Goal: Task Accomplishment & Management: Manage account settings

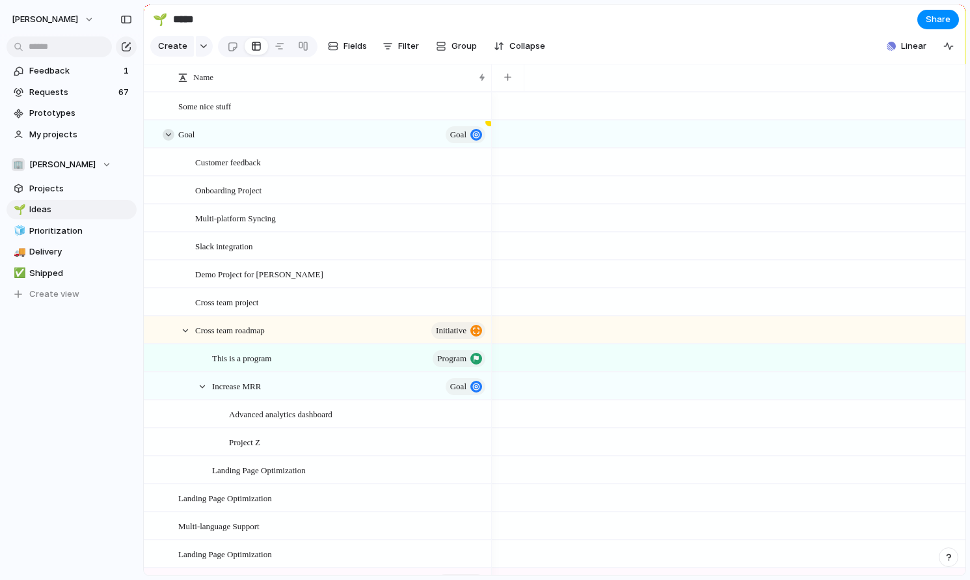
click at [167, 134] on div at bounding box center [169, 135] width 12 height 12
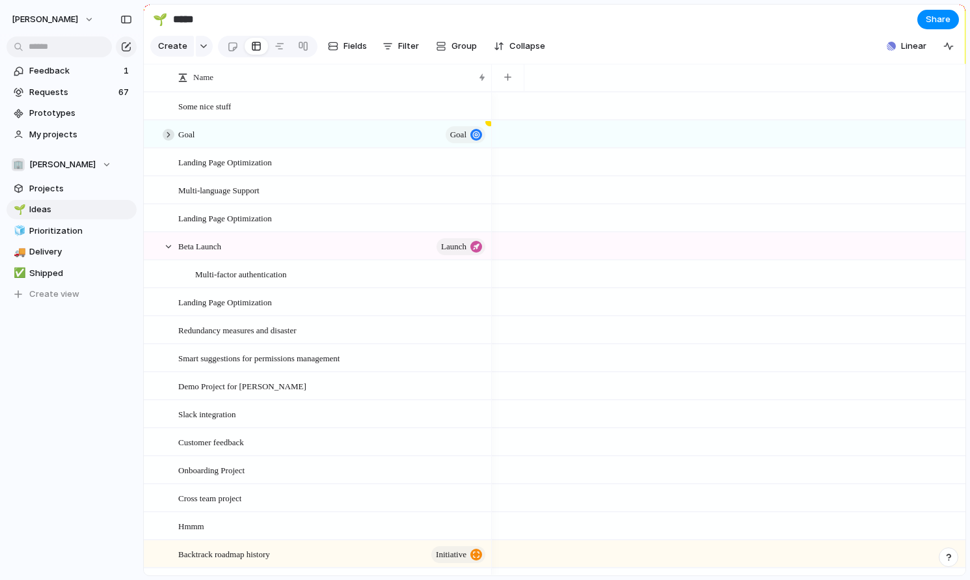
click at [167, 134] on div at bounding box center [169, 135] width 12 height 12
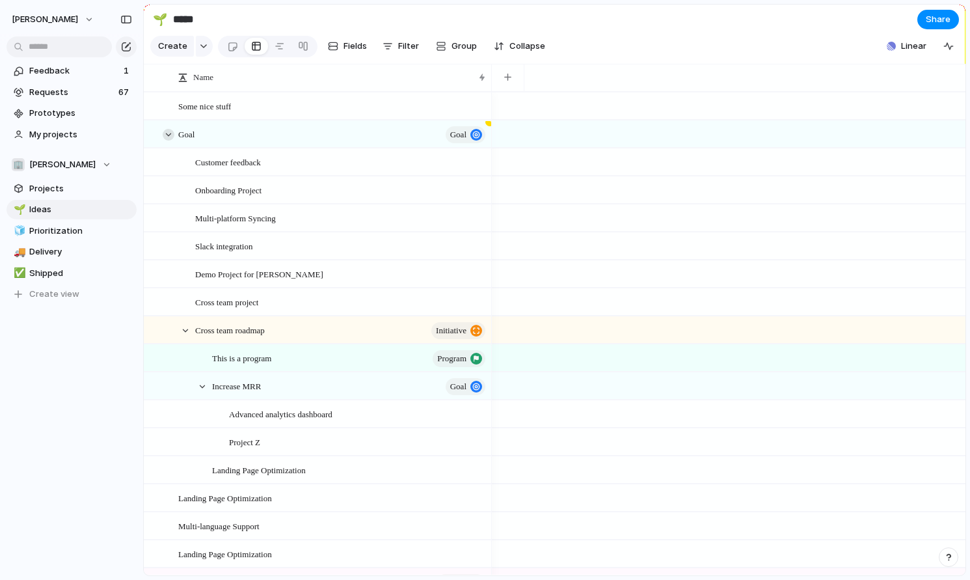
click at [167, 134] on div at bounding box center [169, 135] width 12 height 12
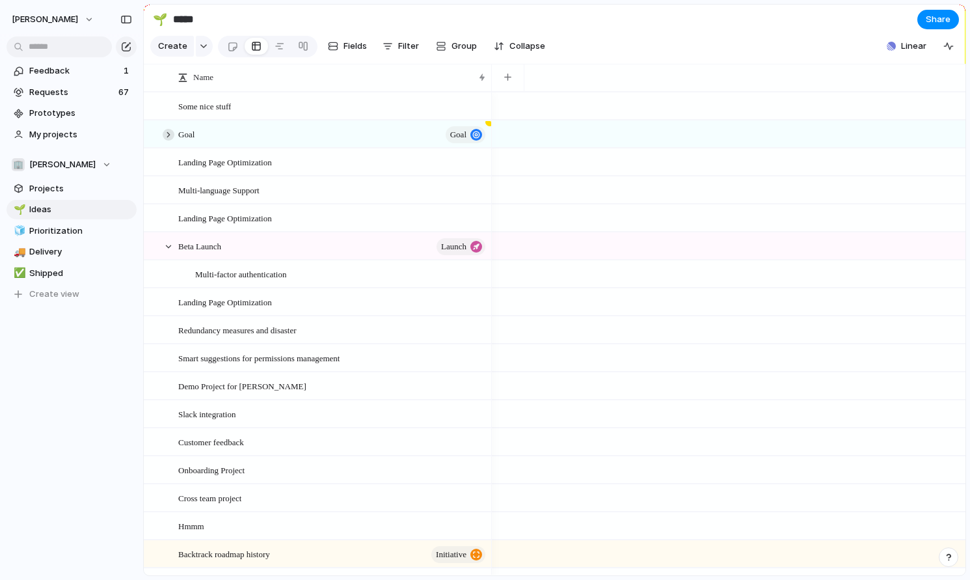
click at [167, 134] on div at bounding box center [169, 135] width 12 height 12
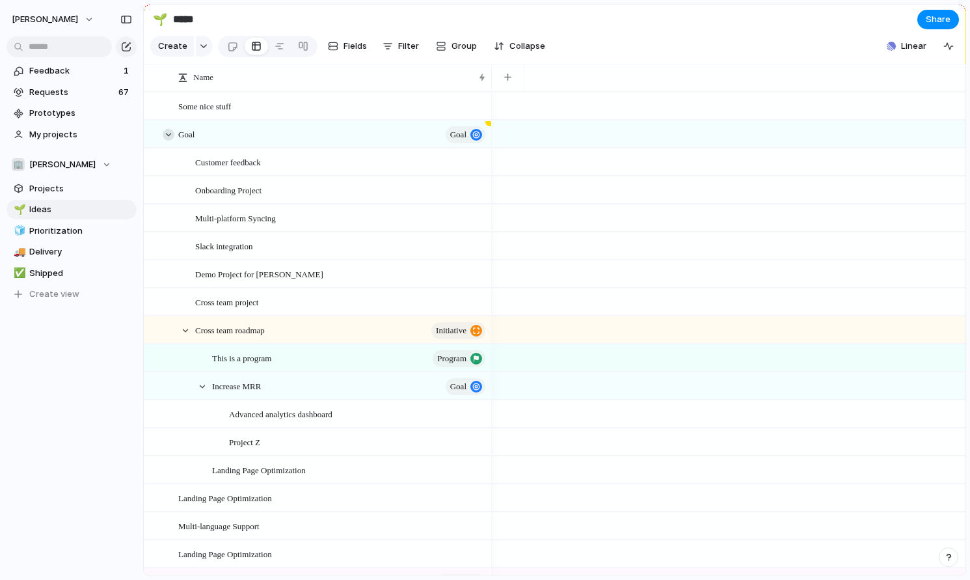
click at [167, 134] on div at bounding box center [169, 135] width 12 height 12
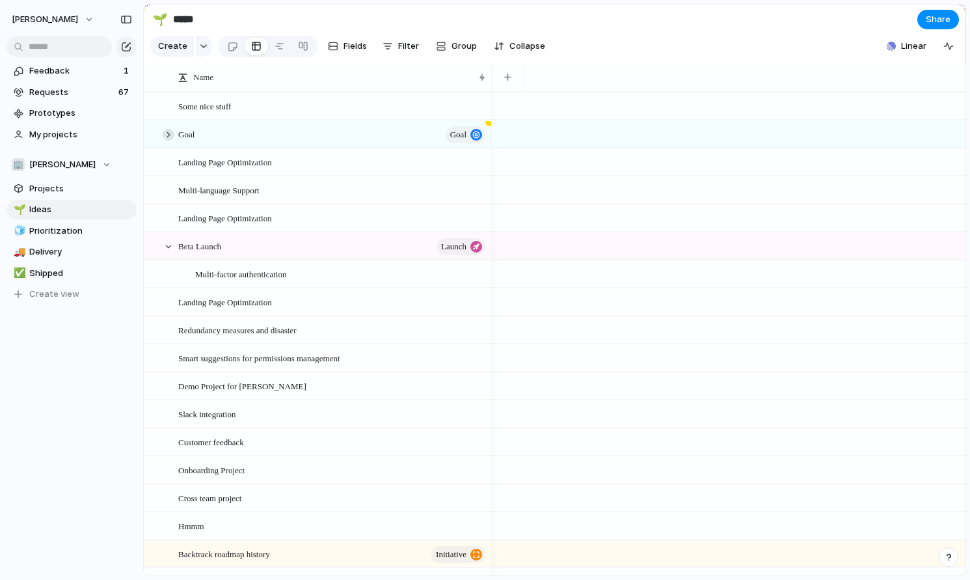
click at [167, 134] on div at bounding box center [169, 135] width 12 height 12
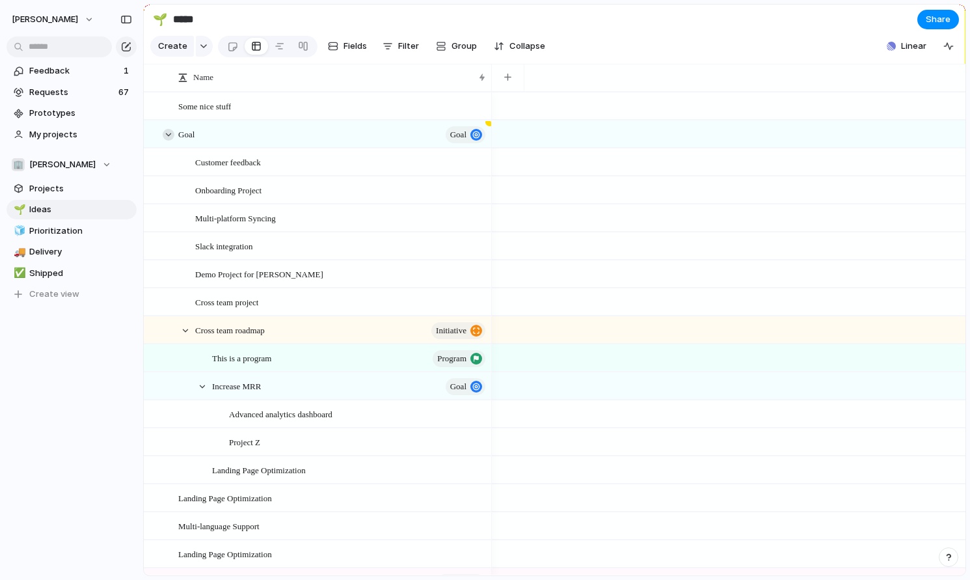
click at [167, 134] on div at bounding box center [169, 135] width 12 height 12
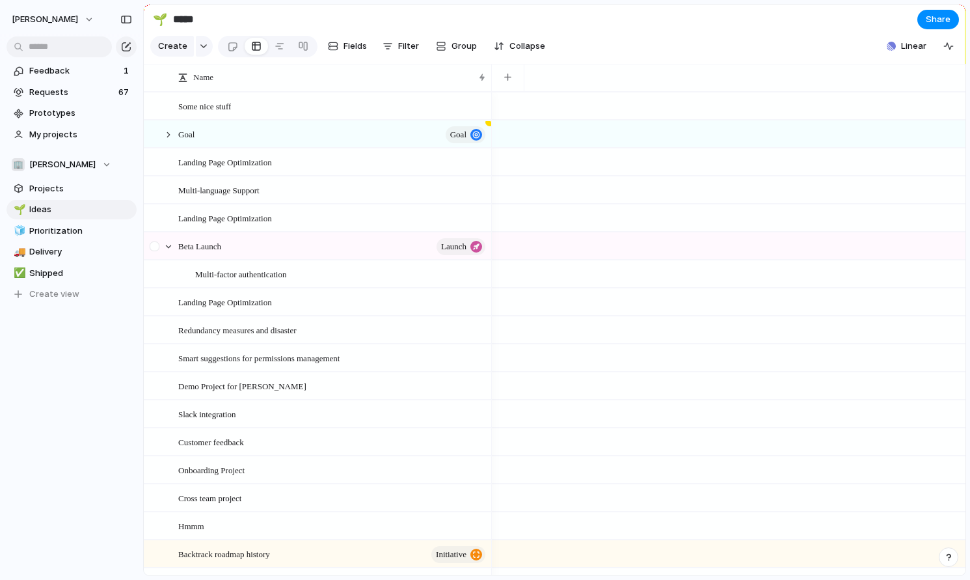
click at [164, 239] on div at bounding box center [155, 250] width 23 height 35
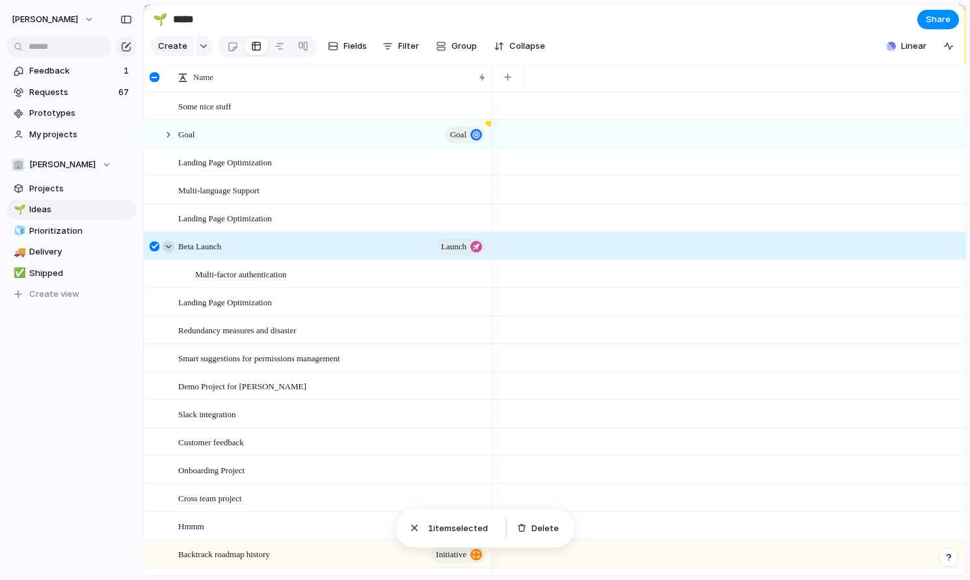
click at [165, 244] on div at bounding box center [169, 247] width 12 height 12
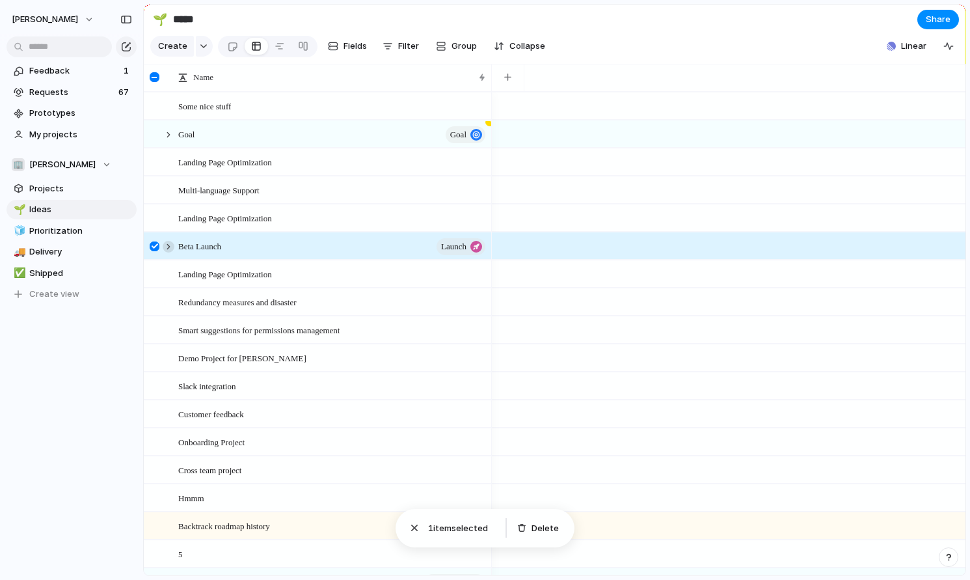
click at [165, 244] on div at bounding box center [169, 247] width 12 height 12
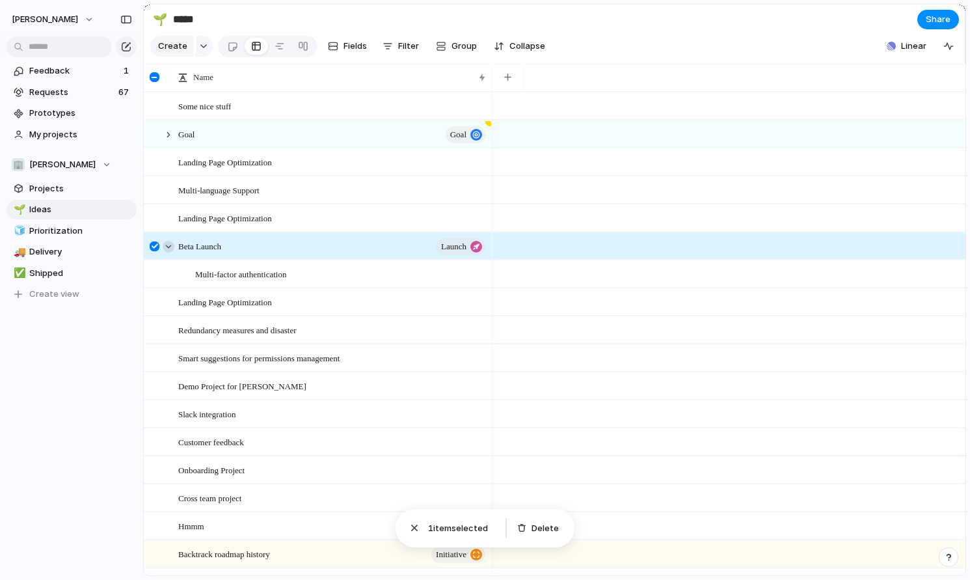
click at [165, 244] on div at bounding box center [169, 247] width 12 height 12
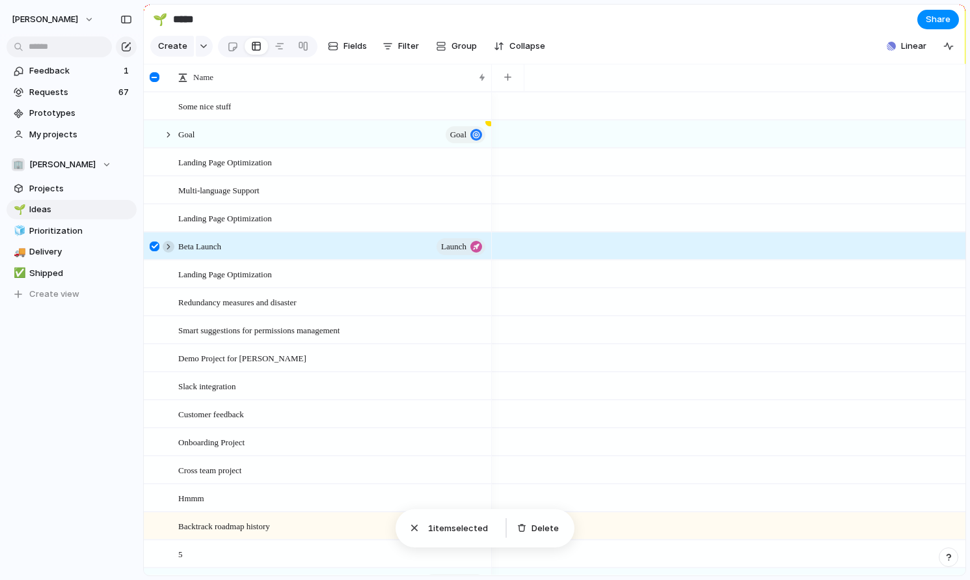
click at [165, 244] on div at bounding box center [169, 247] width 12 height 12
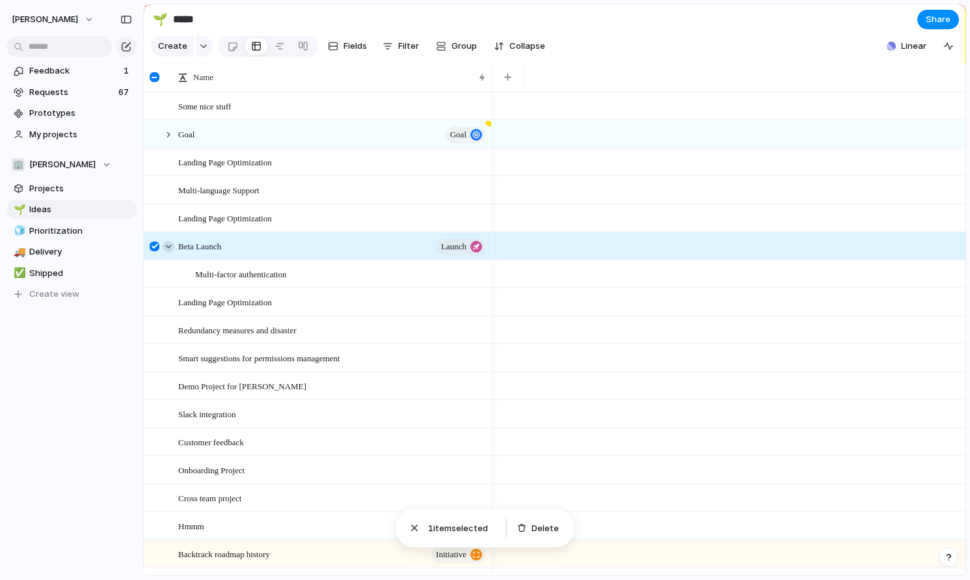
click at [165, 244] on div at bounding box center [169, 247] width 12 height 12
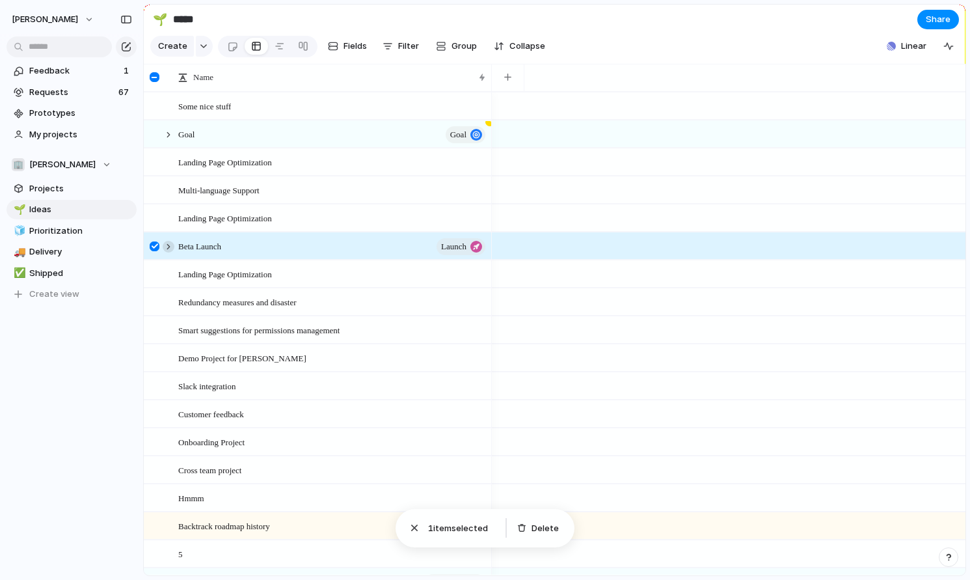
click at [165, 244] on div at bounding box center [169, 247] width 12 height 12
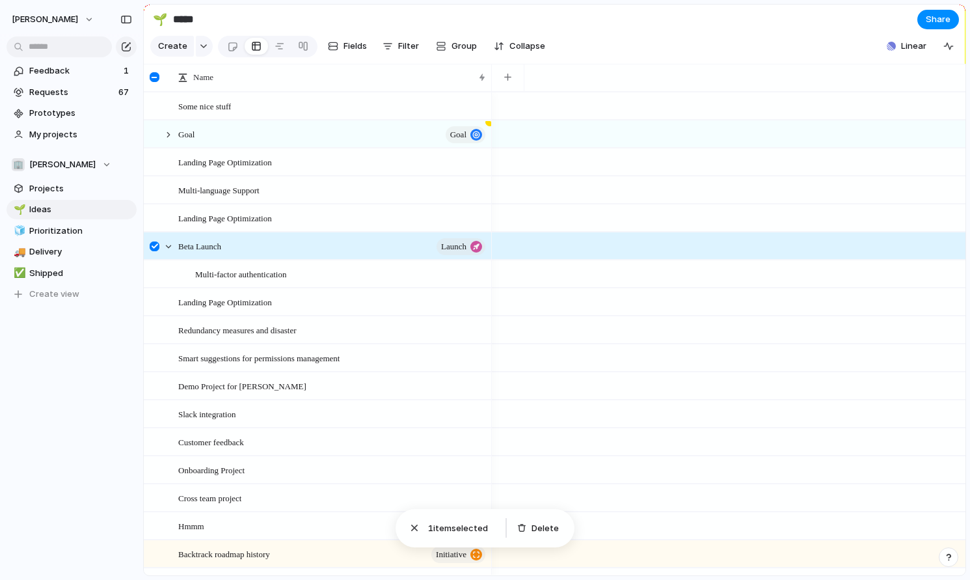
click at [155, 245] on div at bounding box center [155, 246] width 10 height 10
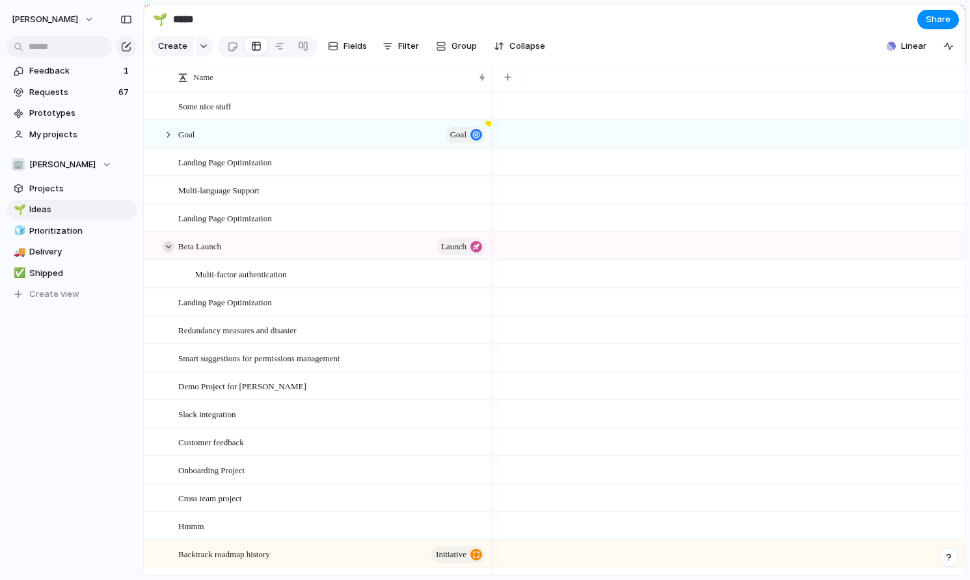
click at [165, 245] on div at bounding box center [169, 247] width 12 height 12
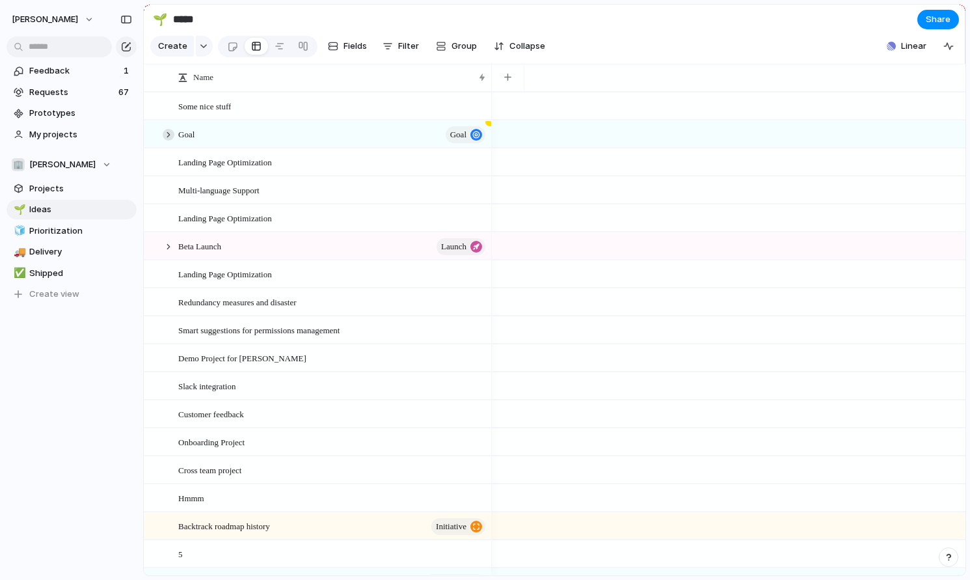
click at [163, 135] on div at bounding box center [169, 135] width 12 height 12
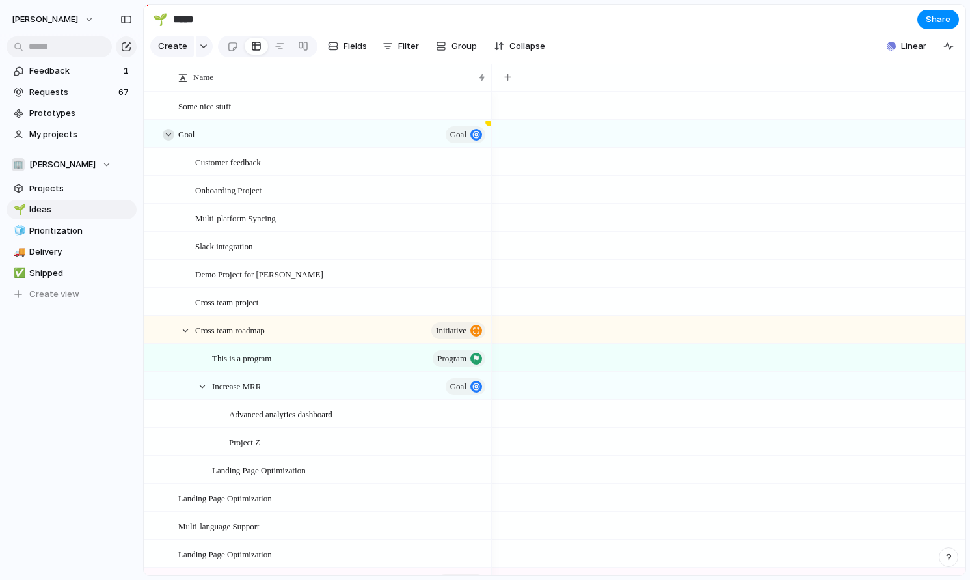
click at [163, 135] on div at bounding box center [169, 135] width 12 height 12
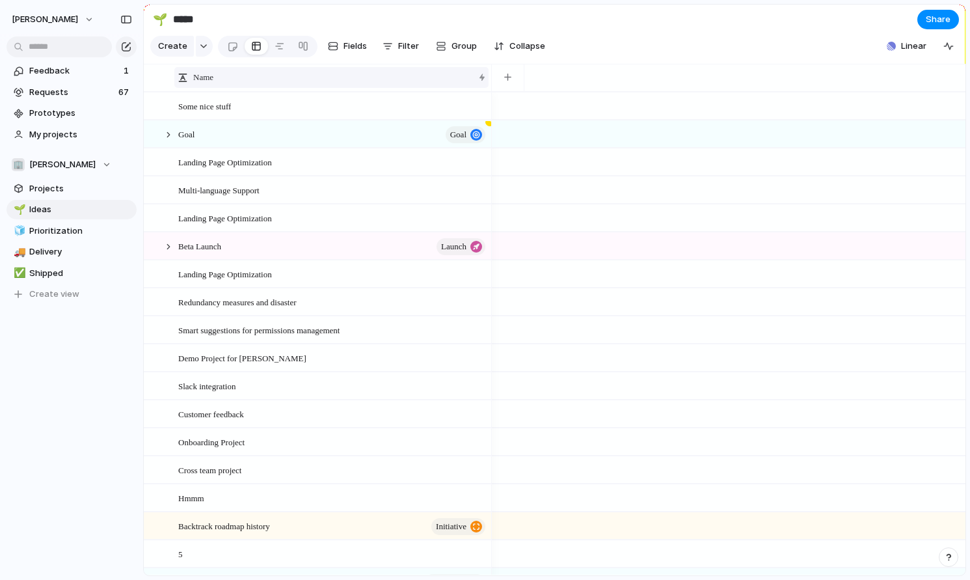
click at [485, 80] on div at bounding box center [482, 77] width 7 height 10
click at [485, 80] on div "Sort ascending Sort descending" at bounding box center [485, 290] width 970 height 580
click at [485, 80] on div at bounding box center [482, 77] width 7 height 10
click at [485, 80] on div "Sort ascending Sort descending" at bounding box center [485, 290] width 970 height 580
click at [485, 80] on div at bounding box center [482, 77] width 7 height 10
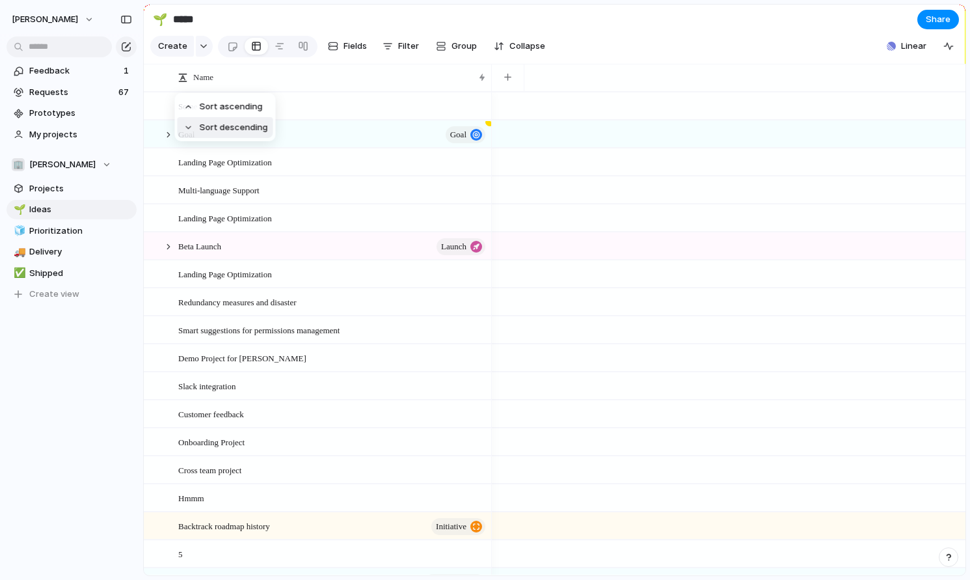
click at [254, 128] on span "Sort descending" at bounding box center [234, 127] width 68 height 13
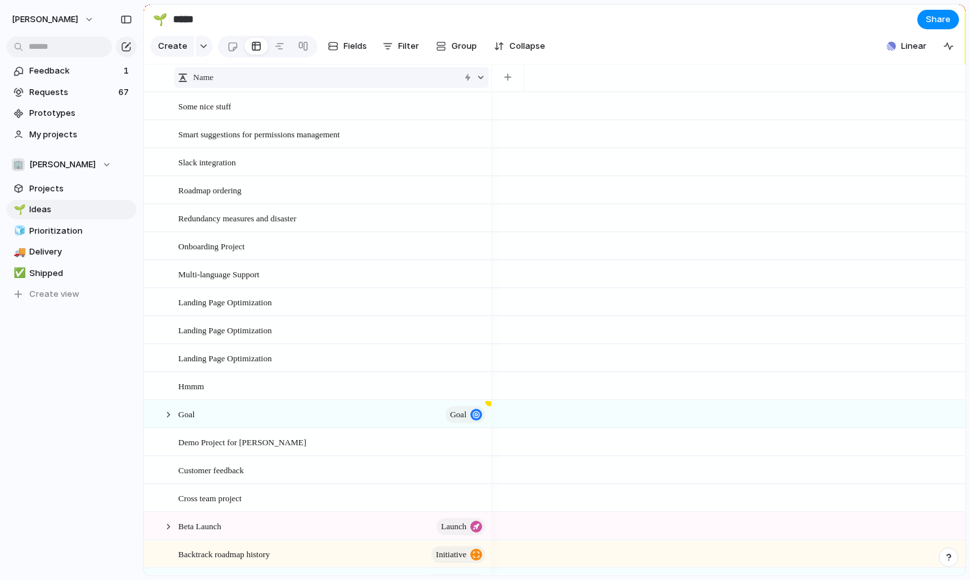
click at [480, 73] on div at bounding box center [480, 77] width 9 height 9
click at [215, 123] on span "Clear sort" at bounding box center [220, 128] width 41 height 13
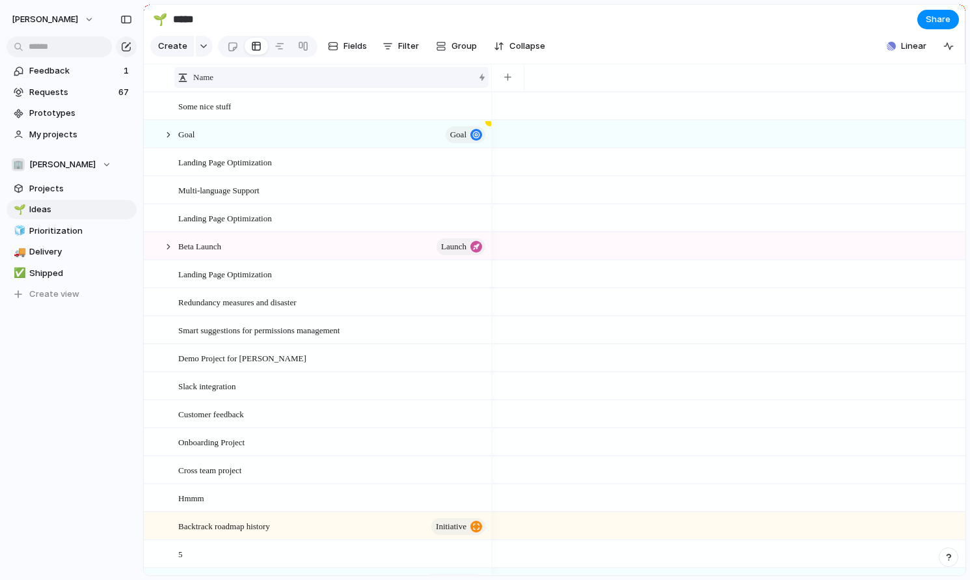
click at [487, 79] on div "Name" at bounding box center [331, 77] width 314 height 21
click at [454, 74] on div "Sort ascending Sort descending" at bounding box center [485, 290] width 970 height 580
click at [65, 86] on span "Requests" at bounding box center [71, 92] width 85 height 13
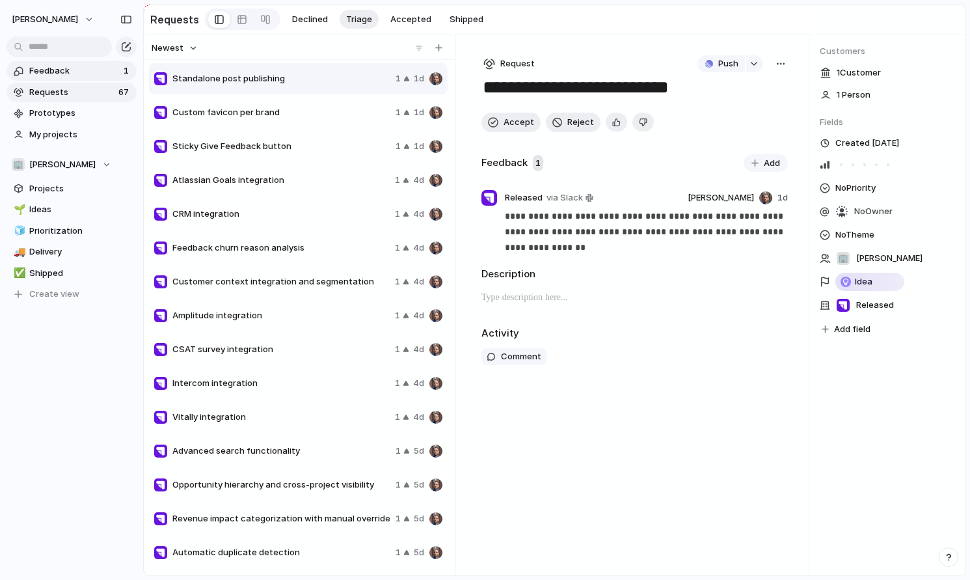
click at [54, 66] on span "Feedback" at bounding box center [74, 70] width 90 height 13
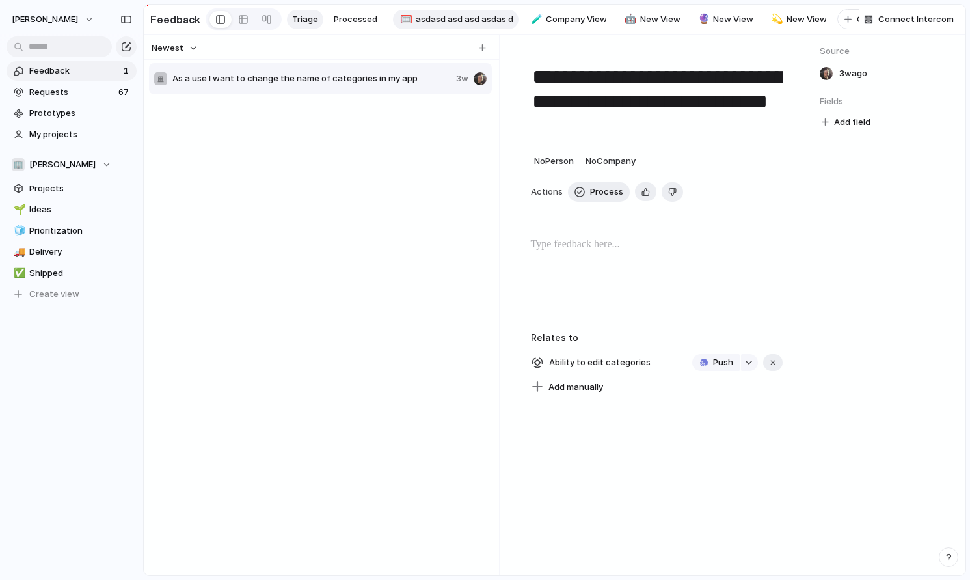
click at [469, 25] on link "🥅 asdasd asd asd asdas d" at bounding box center [456, 20] width 126 height 20
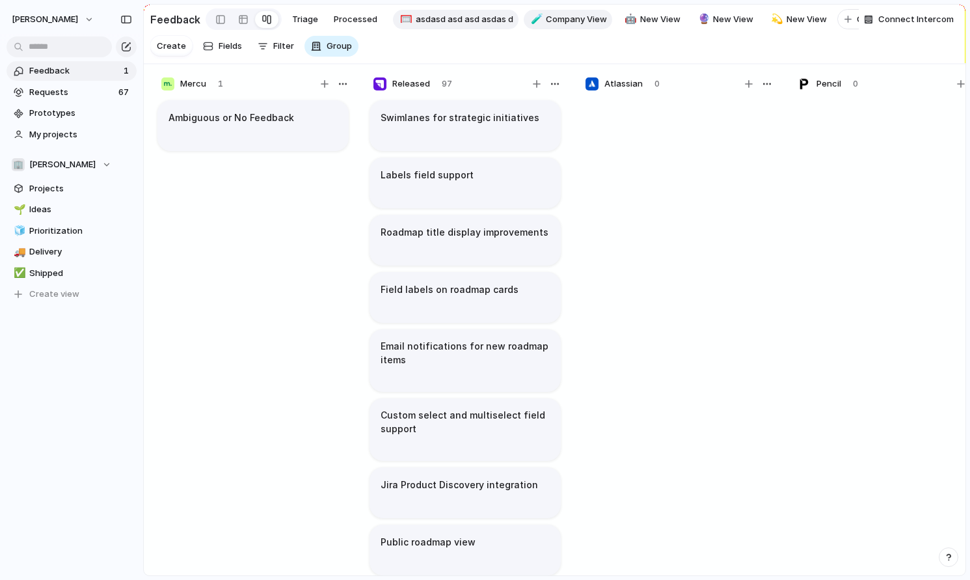
click at [560, 21] on span "Company View" at bounding box center [576, 19] width 61 height 13
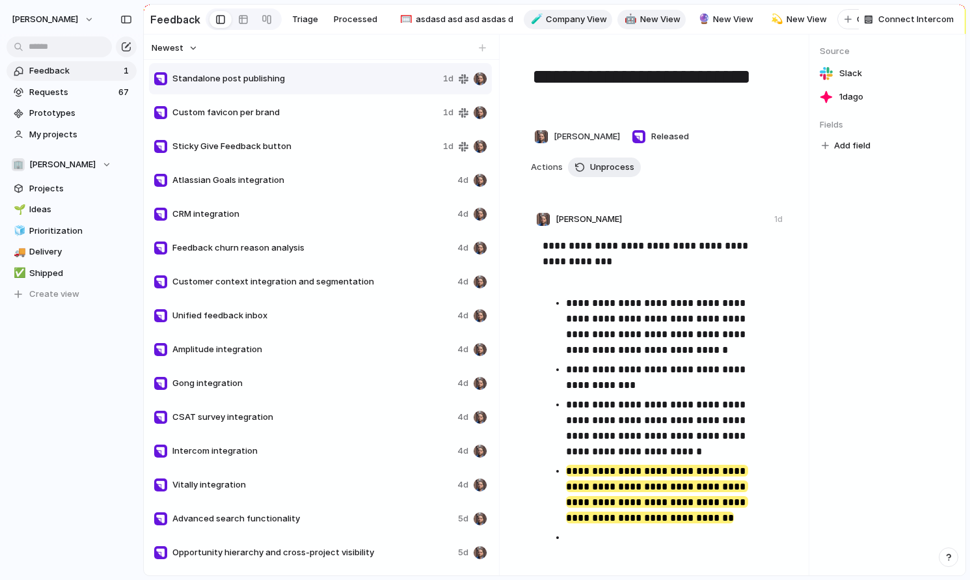
click at [640, 18] on span "New View" at bounding box center [660, 19] width 40 height 13
click at [243, 25] on div at bounding box center [243, 19] width 10 height 21
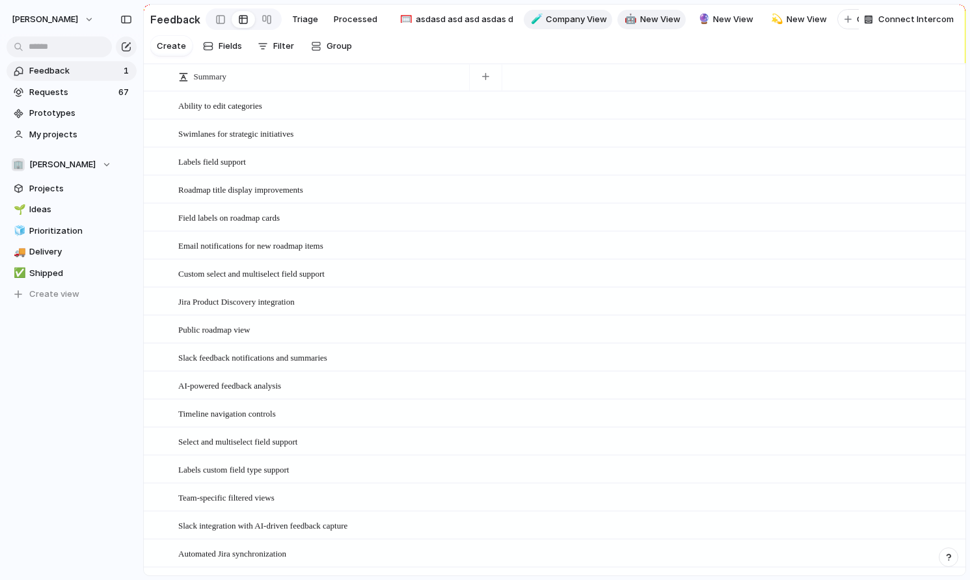
click at [571, 22] on span "Company View" at bounding box center [576, 19] width 61 height 13
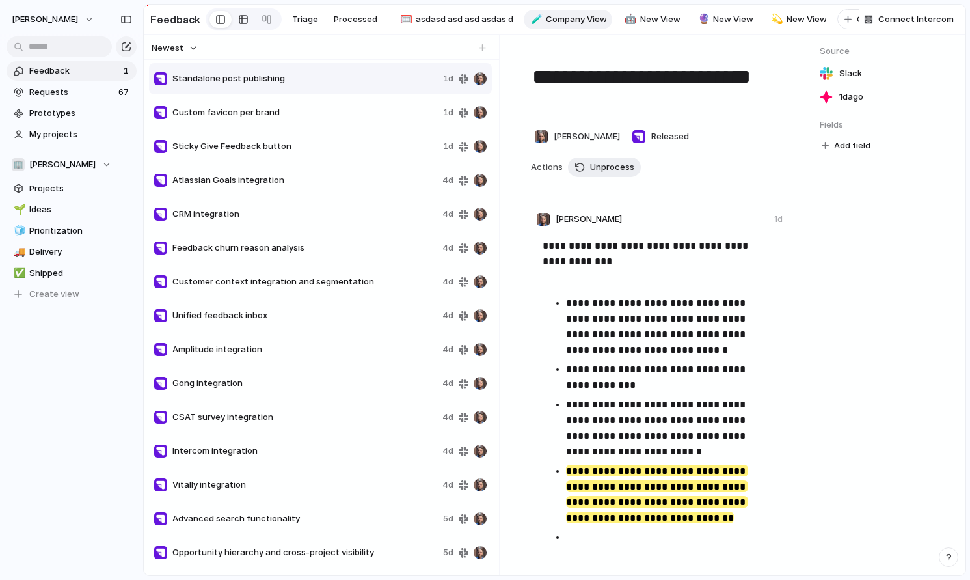
click at [238, 19] on div at bounding box center [243, 19] width 10 height 21
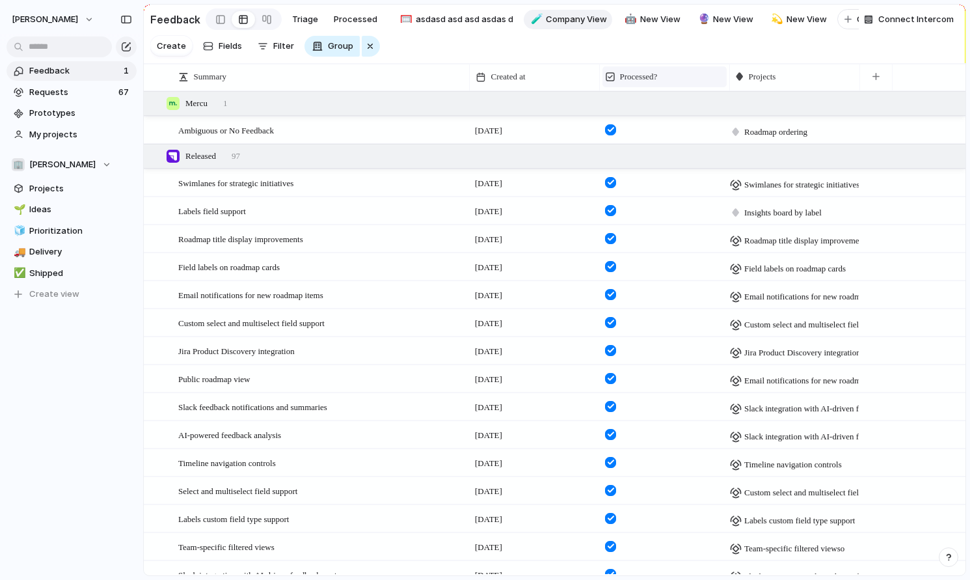
click at [696, 81] on div "Processed?" at bounding box center [665, 76] width 118 height 13
click at [703, 77] on div "Modify Hide Sort ascending Sort descending" at bounding box center [485, 290] width 970 height 580
click at [573, 79] on div "Created at" at bounding box center [535, 76] width 118 height 13
click at [545, 169] on span "Sort descending" at bounding box center [531, 168] width 68 height 13
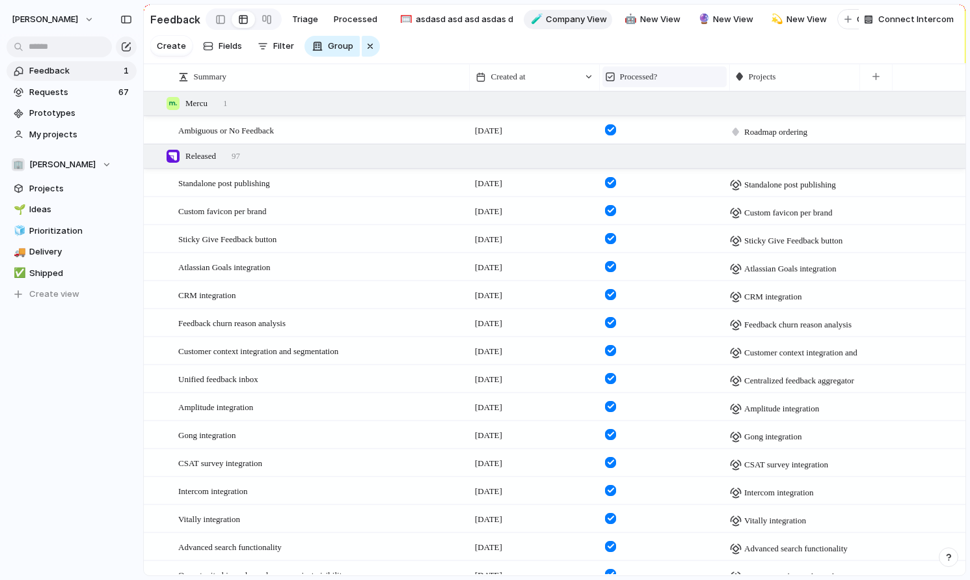
click at [715, 83] on div "Processed?" at bounding box center [665, 76] width 118 height 13
click at [679, 144] on span "Sort ascending" at bounding box center [658, 147] width 63 height 13
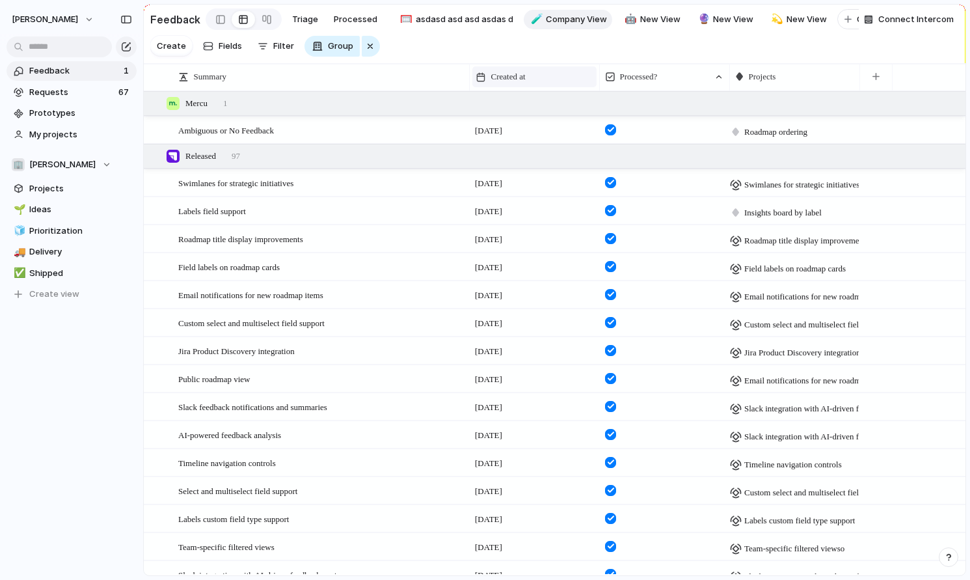
click at [584, 72] on div "Created at" at bounding box center [535, 76] width 118 height 13
click at [549, 164] on span "Sort descending" at bounding box center [531, 168] width 68 height 13
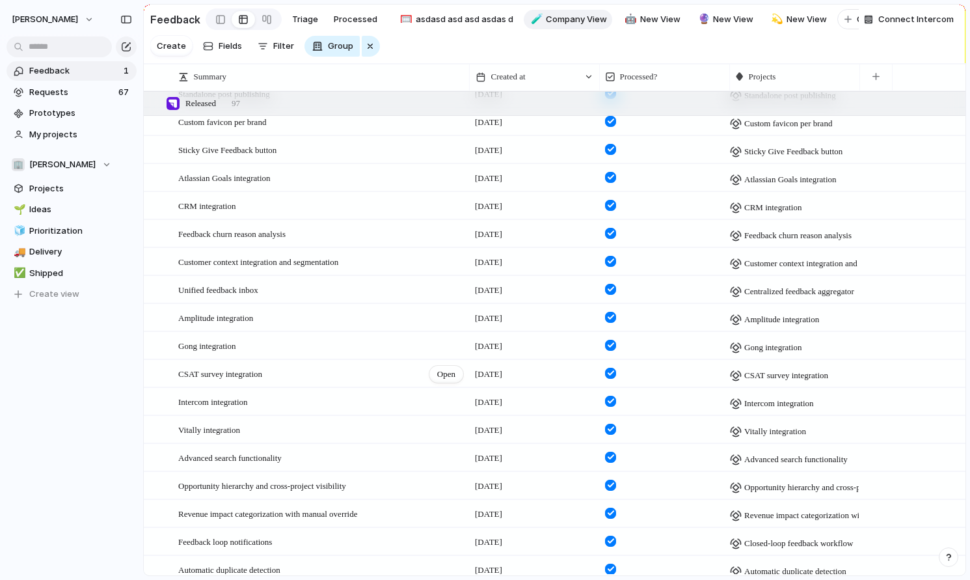
scroll to position [90, 0]
click at [442, 231] on span "Open" at bounding box center [446, 233] width 18 height 13
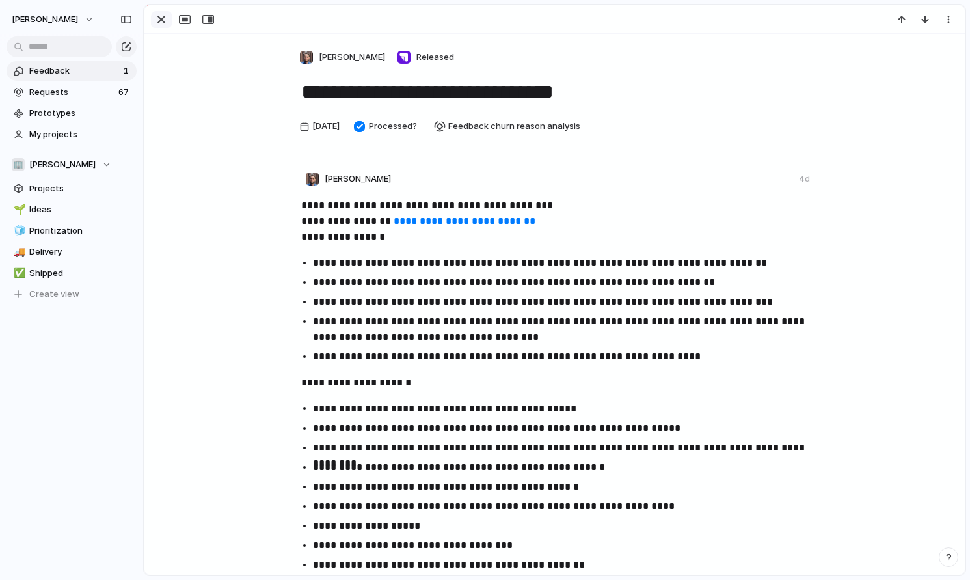
click at [161, 23] on div "button" at bounding box center [162, 20] width 16 height 16
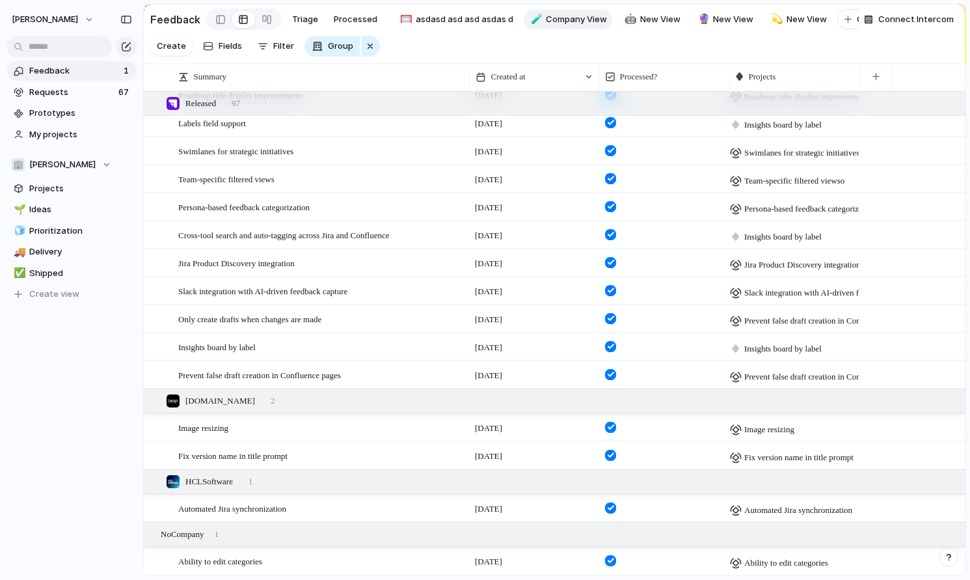
scroll to position [2121, 0]
